Goal: Task Accomplishment & Management: Use online tool/utility

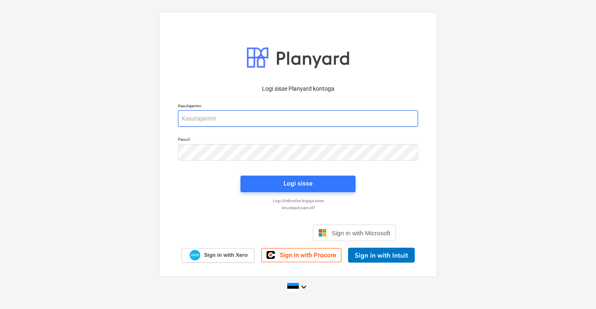
type input "[EMAIL_ADDRESS][DOMAIN_NAME]"
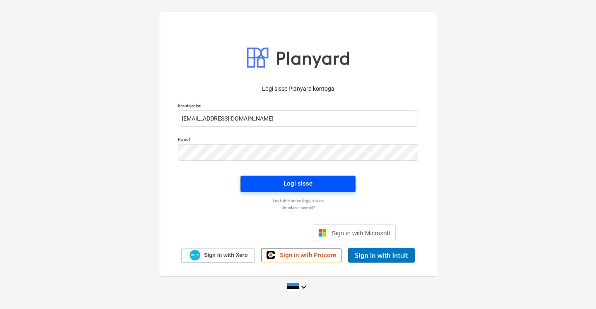
click at [284, 188] on div "Logi sisse" at bounding box center [298, 183] width 29 height 11
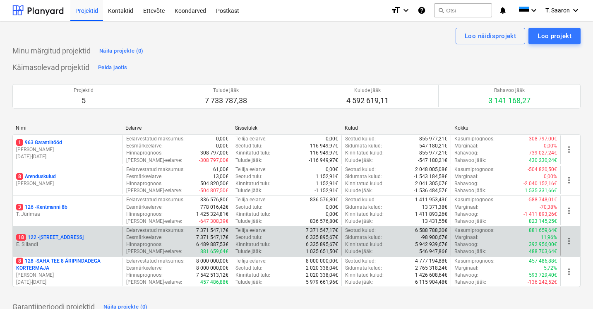
click at [83, 232] on div "18 122 - Viieaia tee 28 E. [GEOGRAPHIC_DATA]" at bounding box center [68, 241] width 110 height 29
click at [61, 235] on p "18 122 - [STREET_ADDRESS]" at bounding box center [49, 237] width 67 height 7
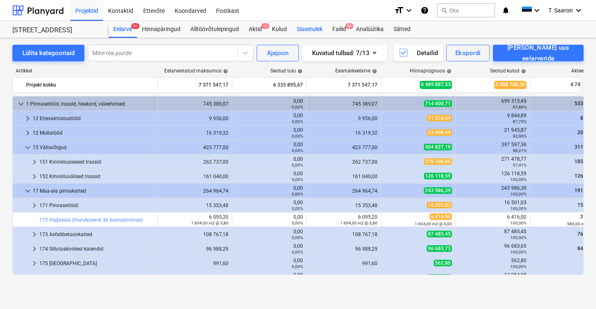
drag, startPoint x: 286, startPoint y: 27, endPoint x: 304, endPoint y: 25, distance: 18.3
click at [286, 27] on div "Kulud" at bounding box center [279, 29] width 25 height 17
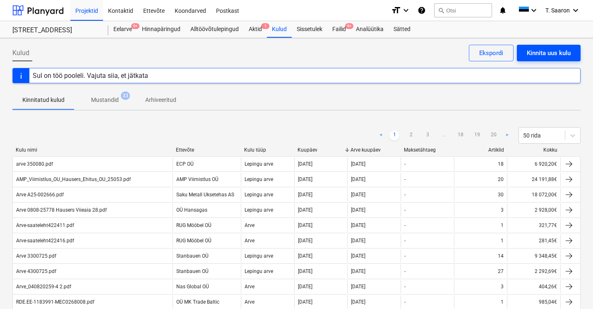
click at [554, 53] on div "Kinnita uus kulu" at bounding box center [549, 53] width 44 height 11
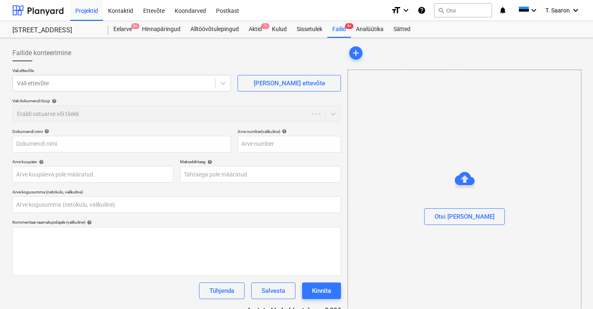
type input "0,00"
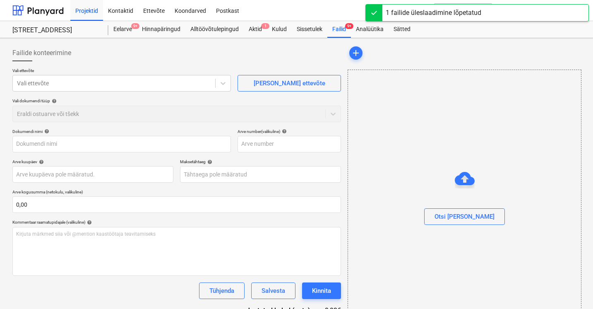
type input "1127498.pdf"
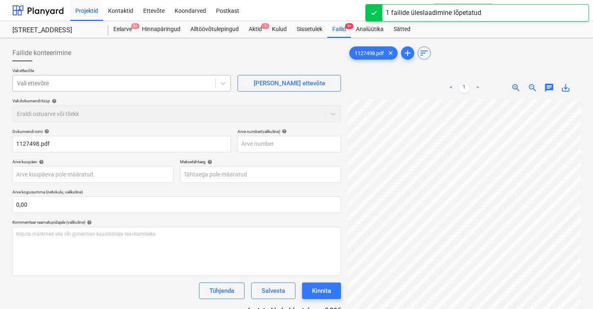
click at [145, 78] on div "Vali ettevõte" at bounding box center [114, 83] width 202 height 12
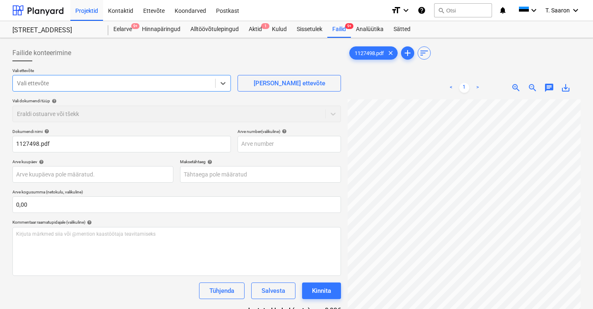
click at [153, 82] on div at bounding box center [114, 83] width 194 height 8
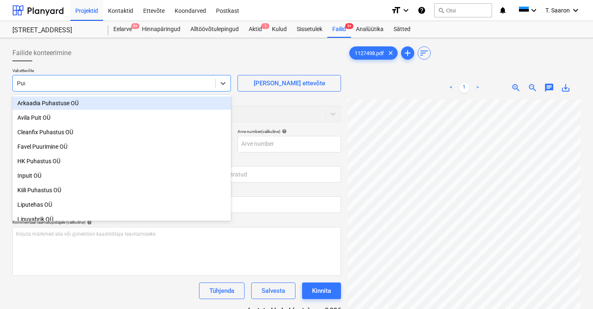
type input "Puuk"
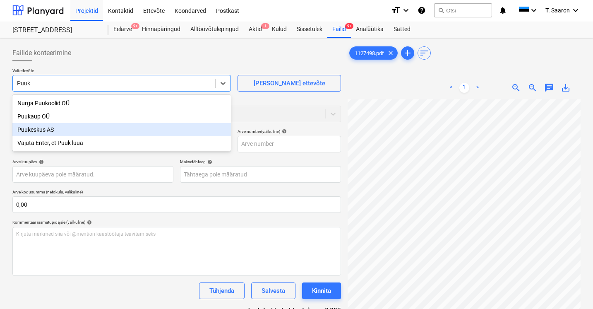
click at [138, 127] on div "Puukeskus AS" at bounding box center [121, 129] width 219 height 13
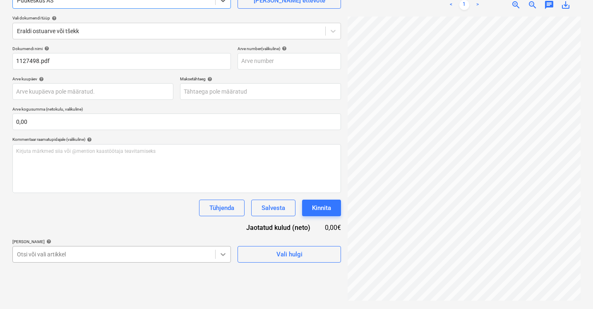
click at [225, 226] on body "Projektid Kontaktid Ettevõte Koondarved Postkast format_size keyboard_arrow_dow…" at bounding box center [296, 71] width 593 height 309
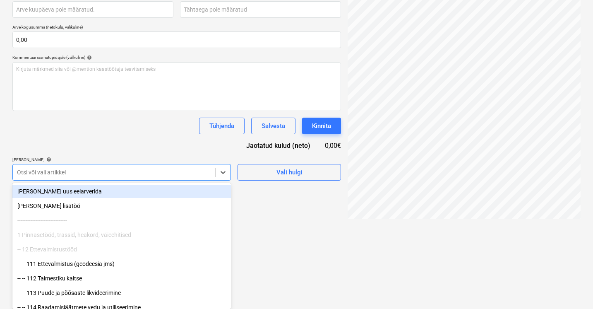
scroll to position [9818, 0]
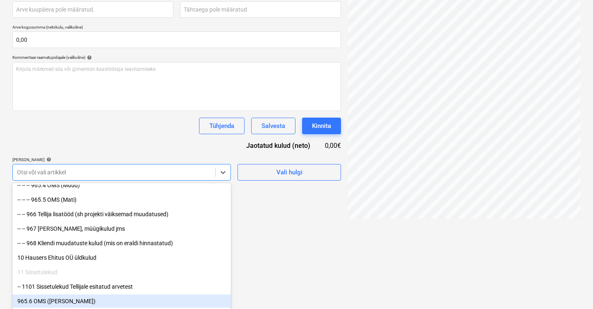
click at [99, 300] on div "965.6 OMS ([PERSON_NAME])" at bounding box center [121, 300] width 219 height 13
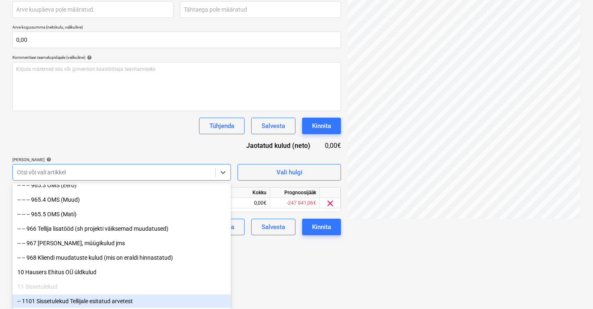
scroll to position [9804, 0]
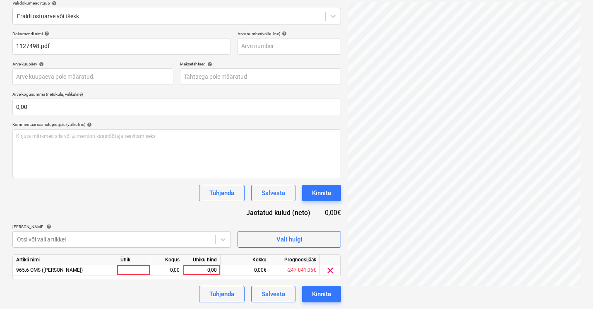
drag, startPoint x: 218, startPoint y: 293, endPoint x: 334, endPoint y: 283, distance: 116.3
click at [334, 211] on html "Projektid Kontaktid Ettevõte Koondarved Postkast format_size keyboard_arrow_dow…" at bounding box center [296, 56] width 593 height 309
click at [139, 271] on div at bounding box center [133, 271] width 33 height 10
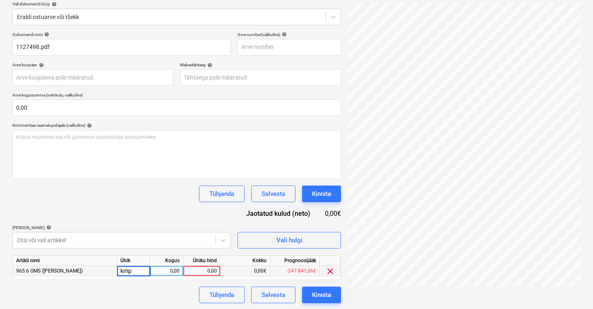
type input "kmpl"
type input "275,35"
click at [171, 186] on div "Tühjenda Salvesta Kinnita" at bounding box center [176, 194] width 329 height 17
click at [326, 296] on div "Kinnita" at bounding box center [321, 294] width 19 height 11
